Goal: Find specific page/section: Find specific page/section

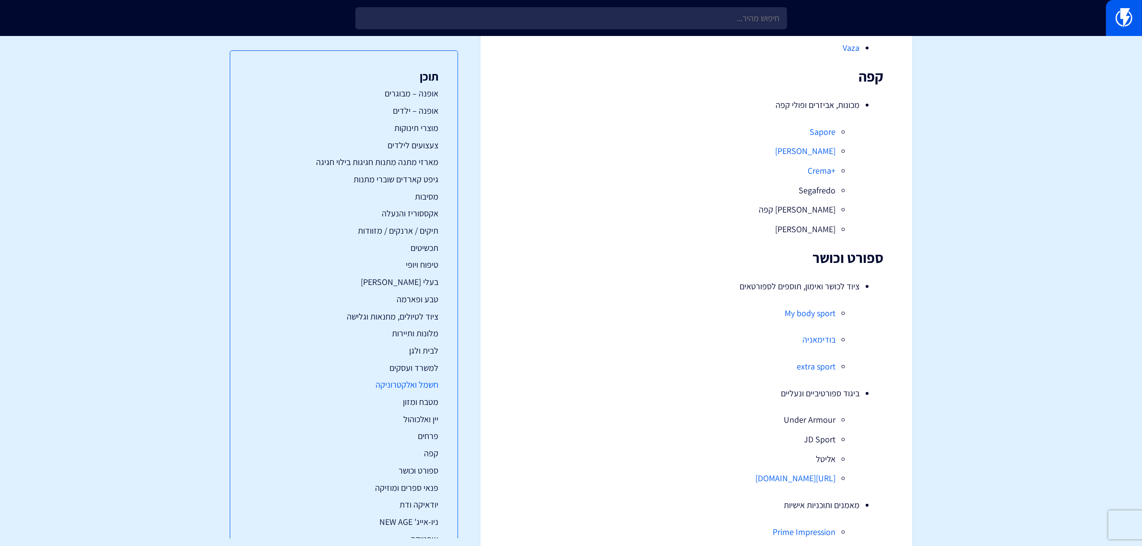
click at [424, 380] on link "חשמל ואלקטרוניקה" at bounding box center [343, 385] width 189 height 12
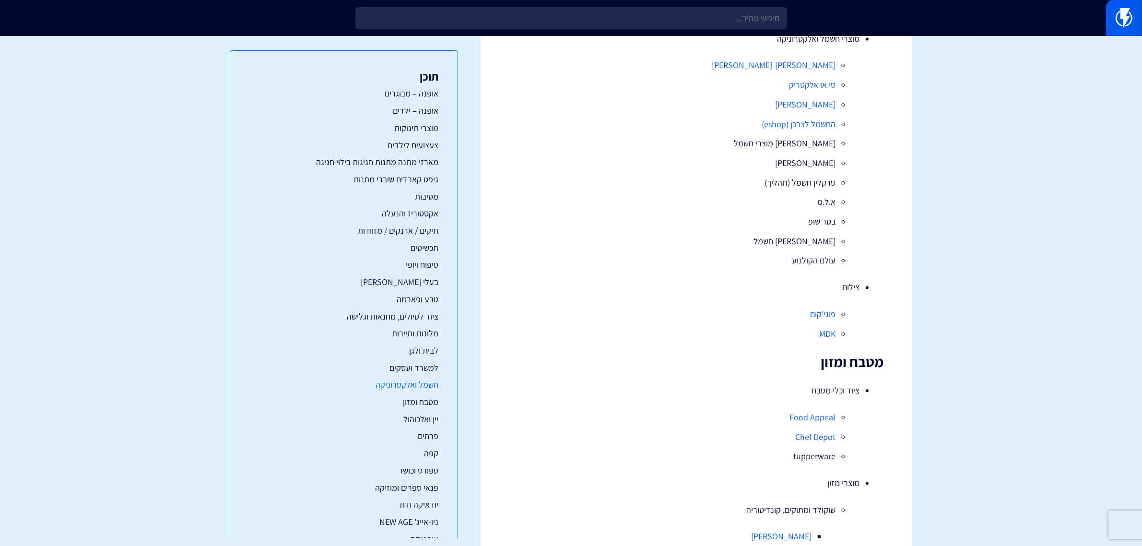
scroll to position [7102, 0]
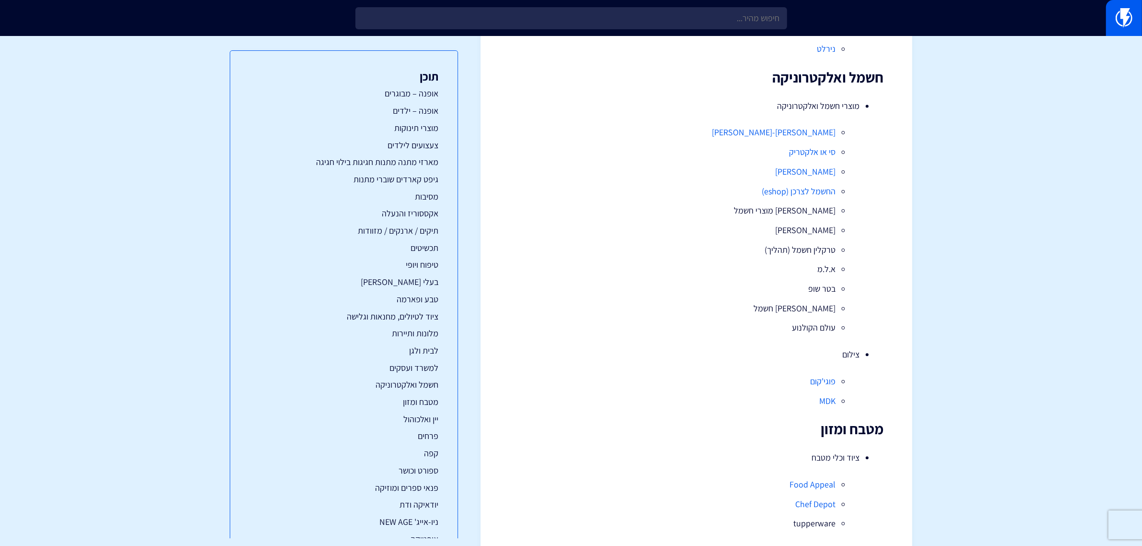
click at [824, 155] on link "סי או אלקטריק" at bounding box center [812, 151] width 47 height 11
